Goal: Task Accomplishment & Management: Manage account settings

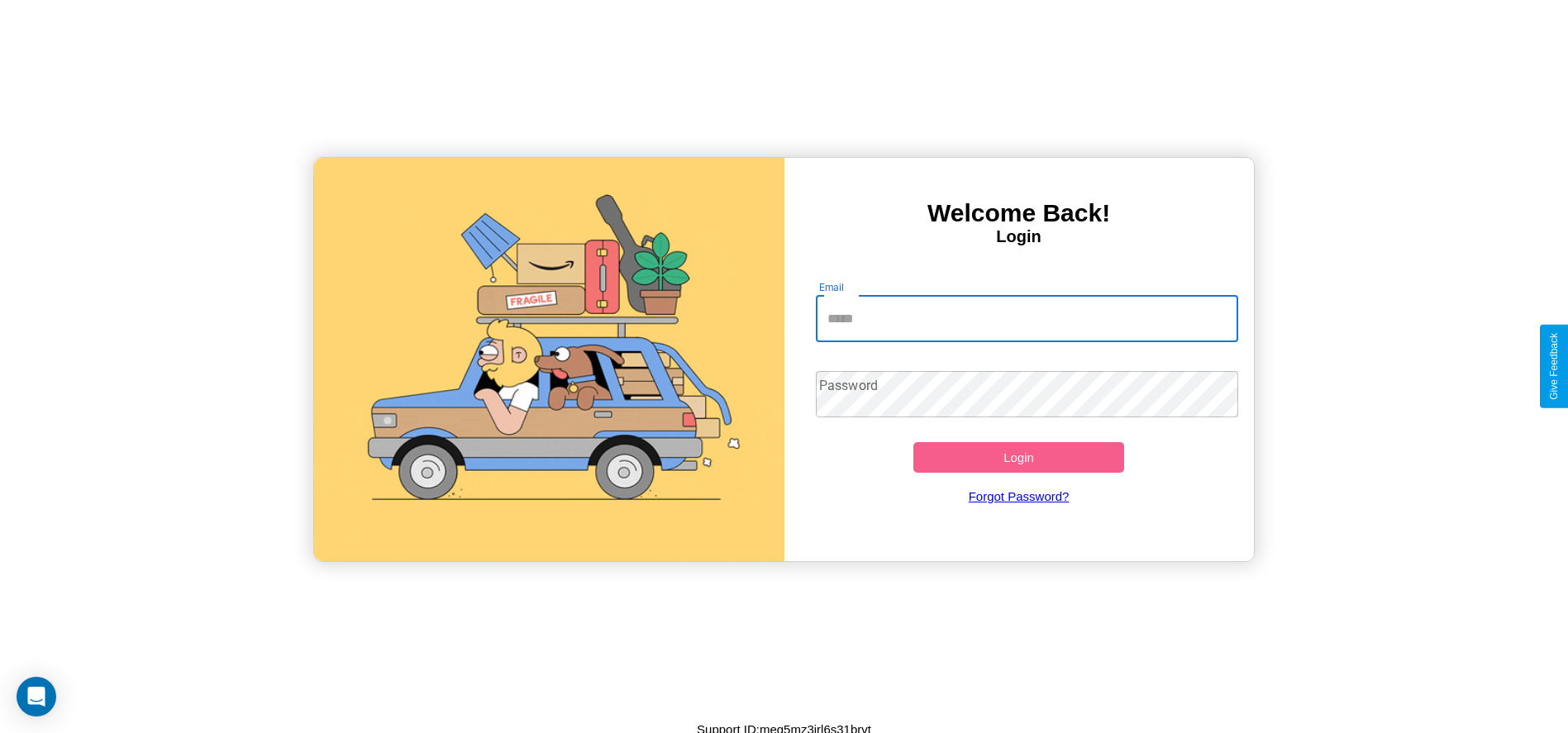
click at [1026, 318] on input "Email" at bounding box center [1027, 318] width 423 height 46
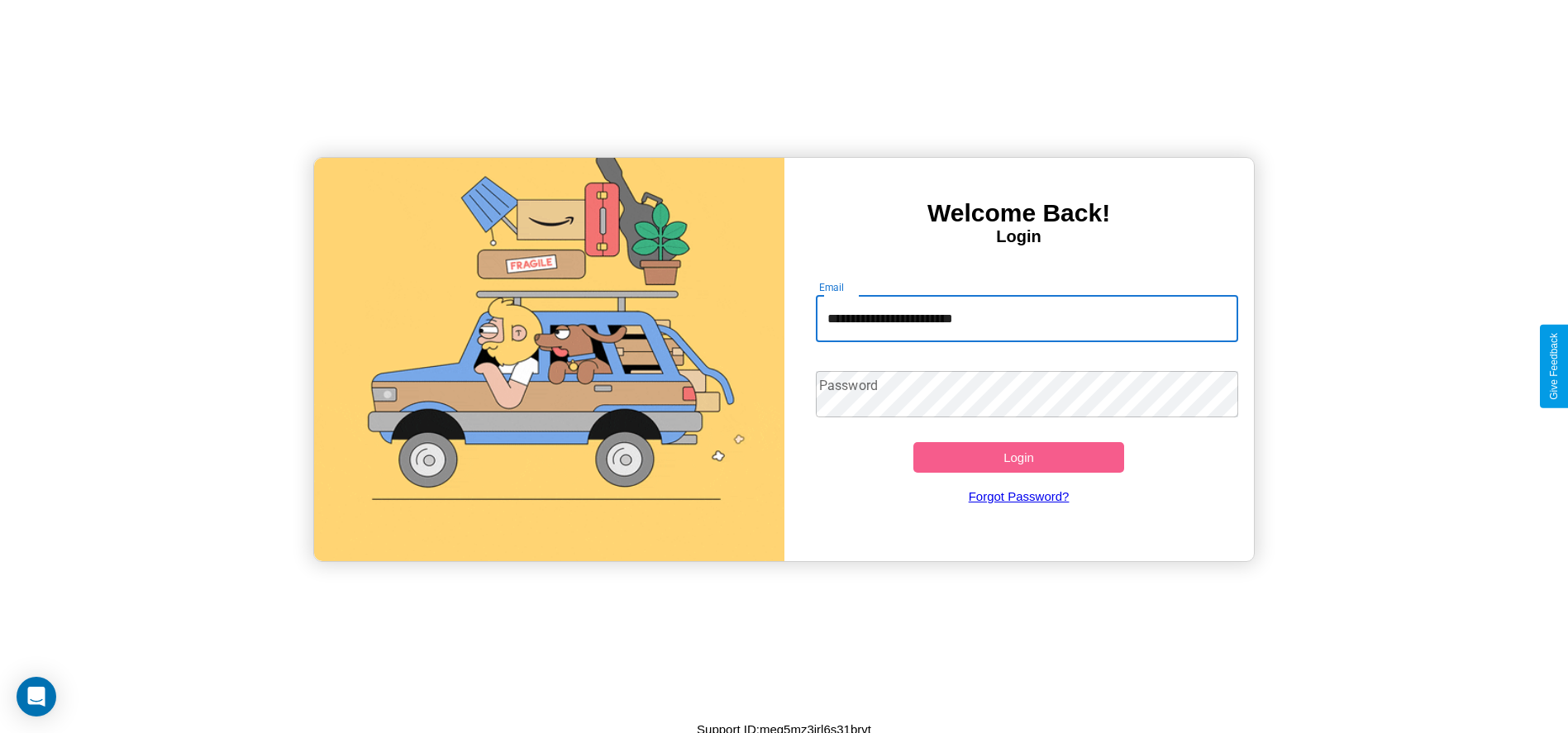
type input "**********"
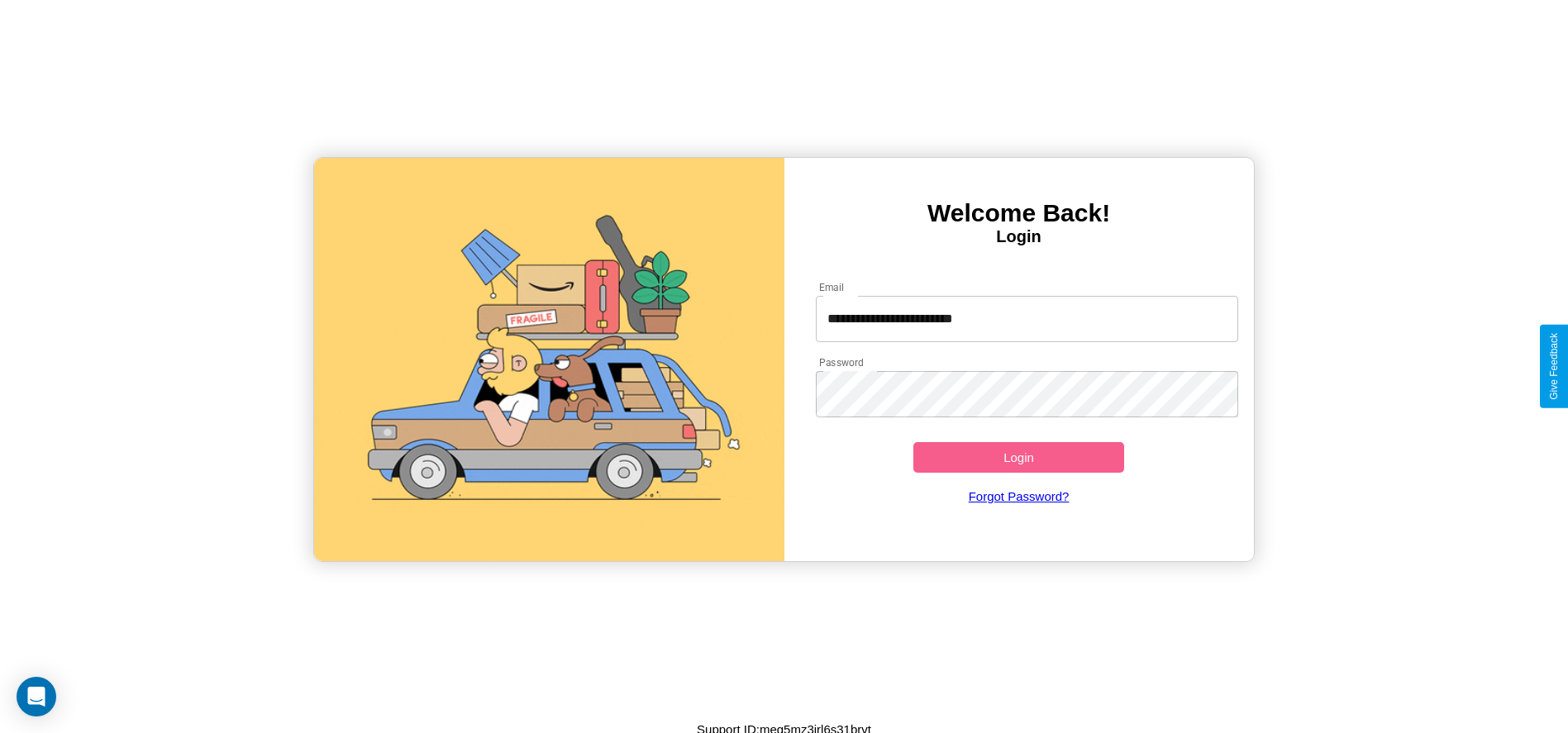
click at [1018, 457] on button "Login" at bounding box center [1018, 457] width 211 height 30
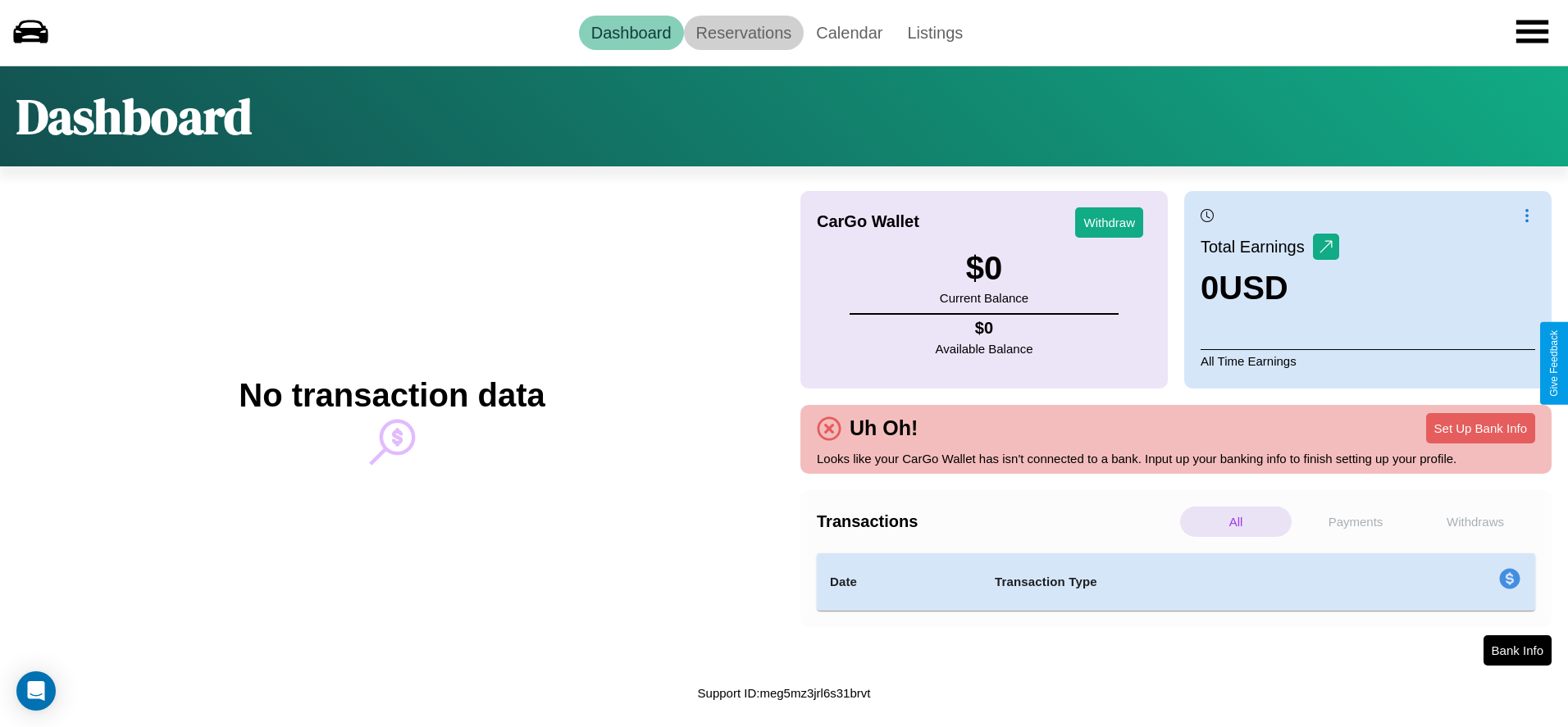
click at [743, 32] on link "Reservations" at bounding box center [744, 32] width 121 height 34
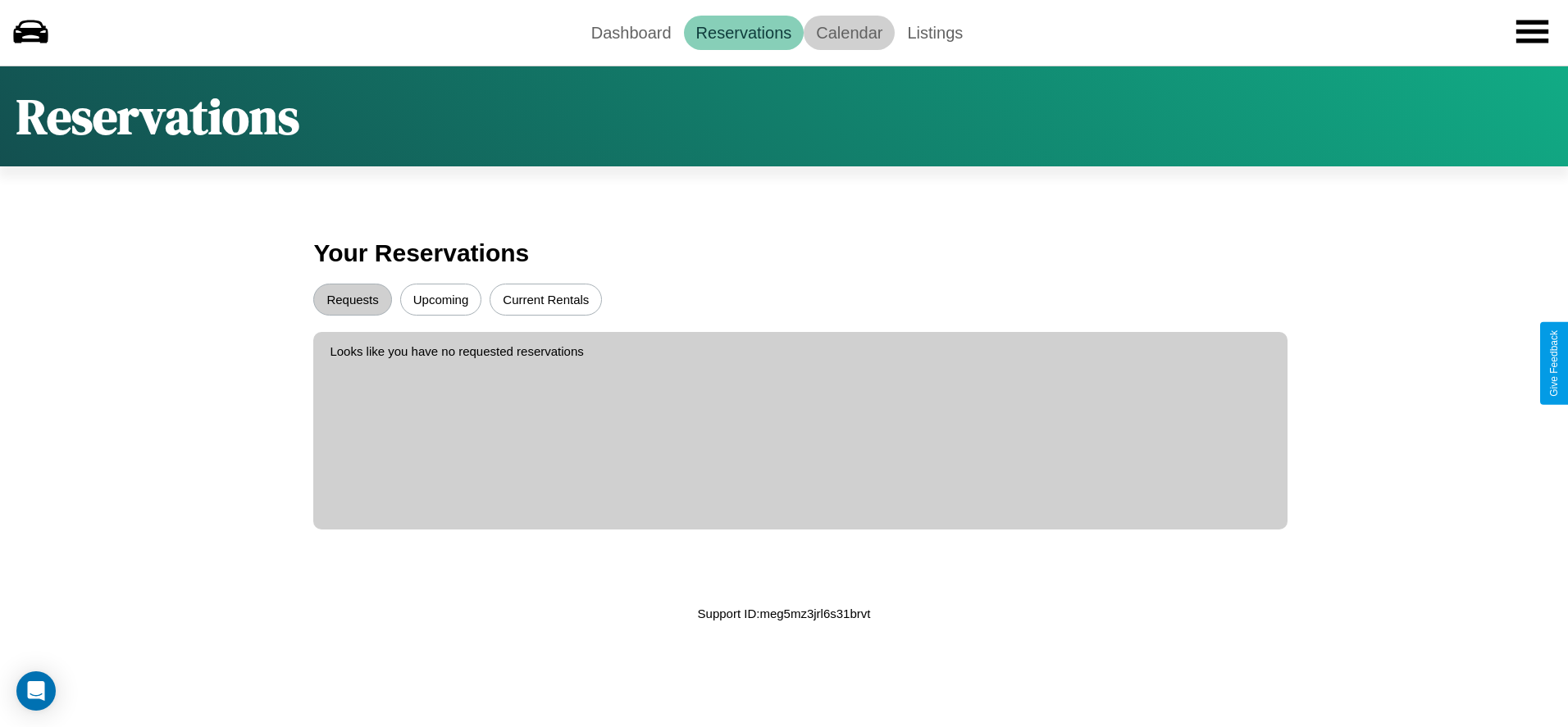
click at [848, 32] on link "Calendar" at bounding box center [848, 32] width 91 height 34
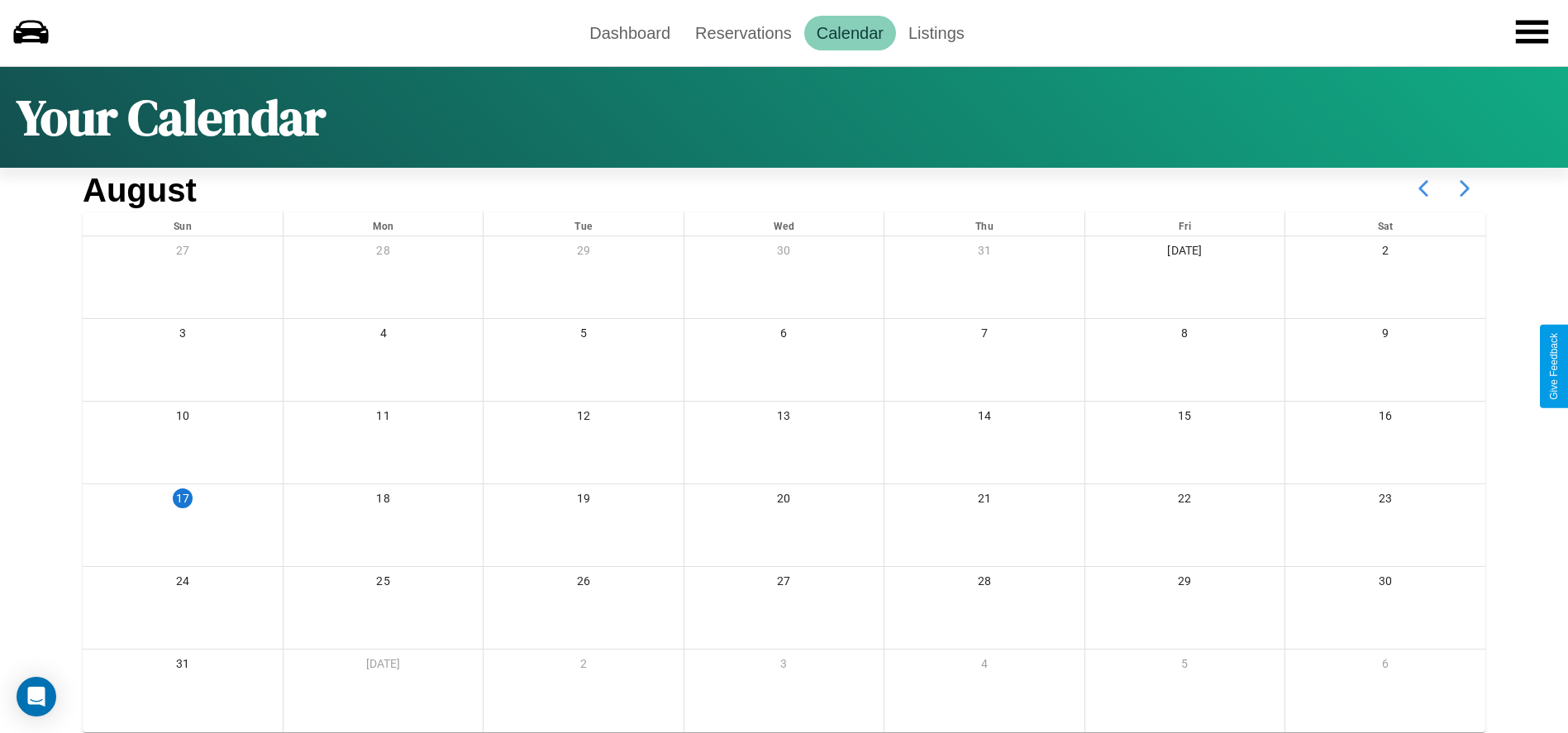
click at [1465, 189] on icon at bounding box center [1465, 189] width 41 height 41
